Goal: Information Seeking & Learning: Learn about a topic

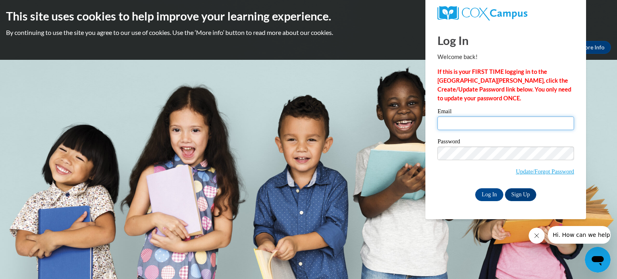
click at [448, 119] on input "Email" at bounding box center [505, 123] width 137 height 14
type input "mfischer@kusd.edu"
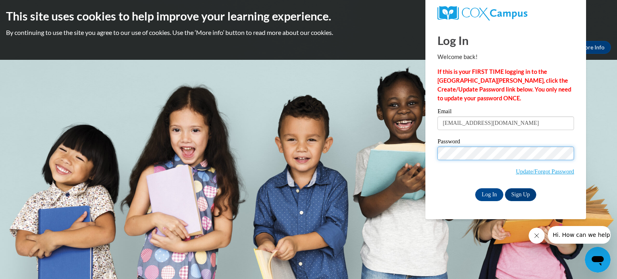
click at [475, 188] on input "Log In" at bounding box center [489, 194] width 28 height 13
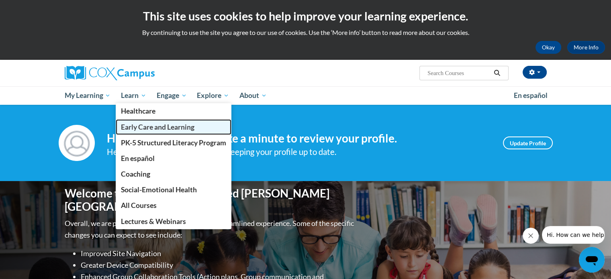
click at [138, 128] on span "Early Care and Learning" at bounding box center [158, 127] width 74 height 8
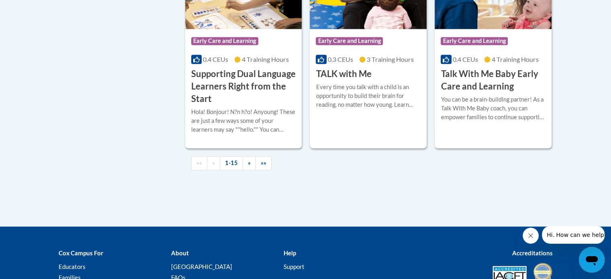
scroll to position [1253, 0]
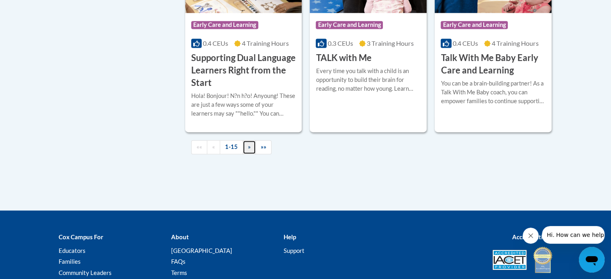
click at [251, 154] on link "»" at bounding box center [249, 147] width 13 height 14
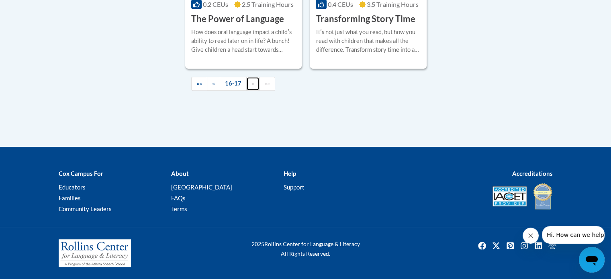
scroll to position [422, 0]
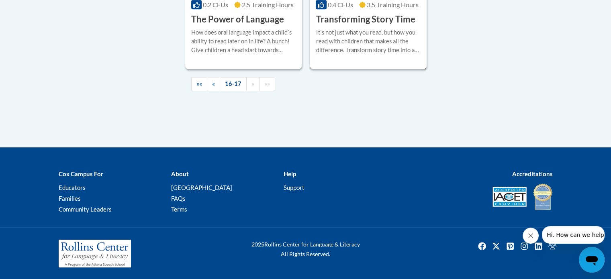
click at [357, 42] on div "Itʹs not just what you read, but how you read with children that makes all the …" at bounding box center [368, 41] width 105 height 27
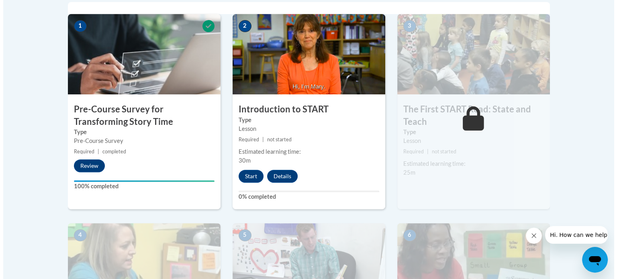
scroll to position [284, 0]
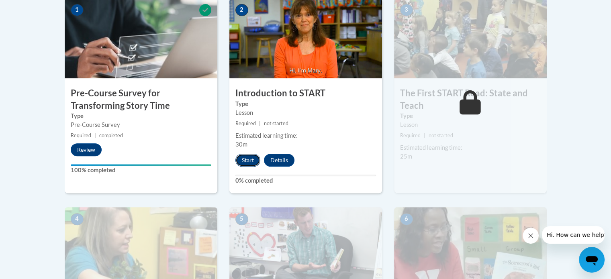
click at [247, 160] on button "Start" at bounding box center [247, 160] width 25 height 13
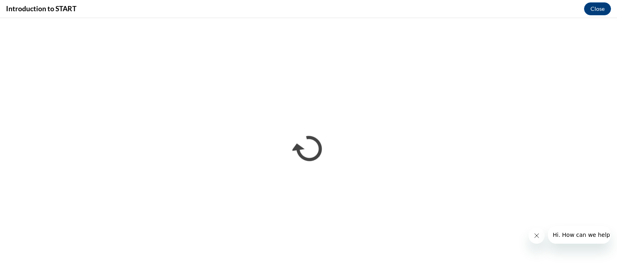
scroll to position [0, 0]
